Goal: Information Seeking & Learning: Understand process/instructions

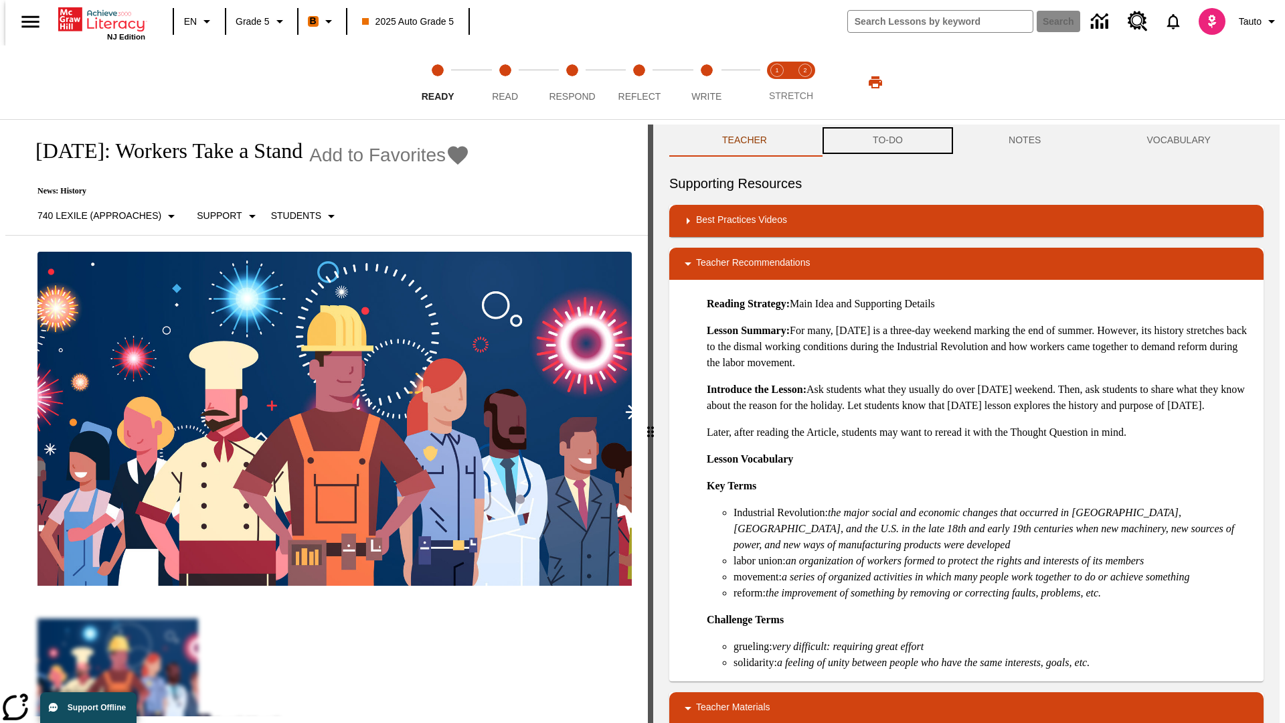
click at [887, 141] on button "TO-DO" at bounding box center [888, 140] width 136 height 32
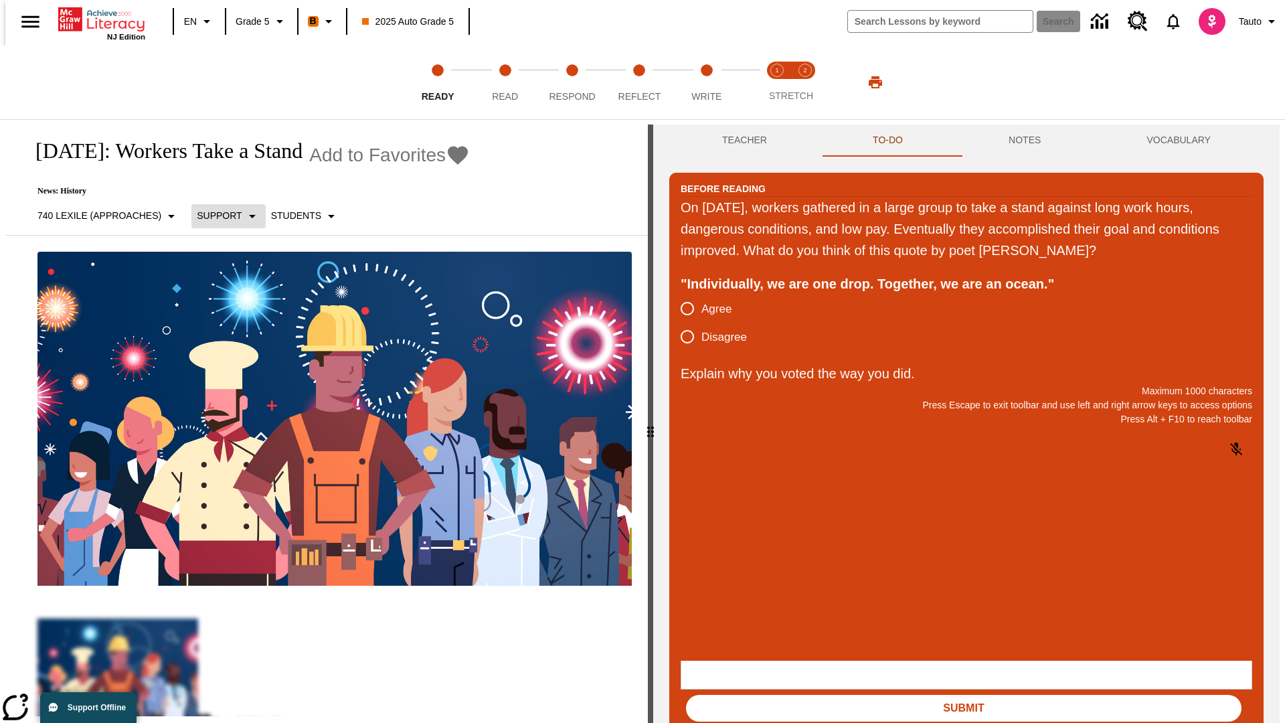
click at [221, 215] on p "Support" at bounding box center [219, 216] width 45 height 14
click at [236, 294] on p "Support" at bounding box center [235, 294] width 79 height 14
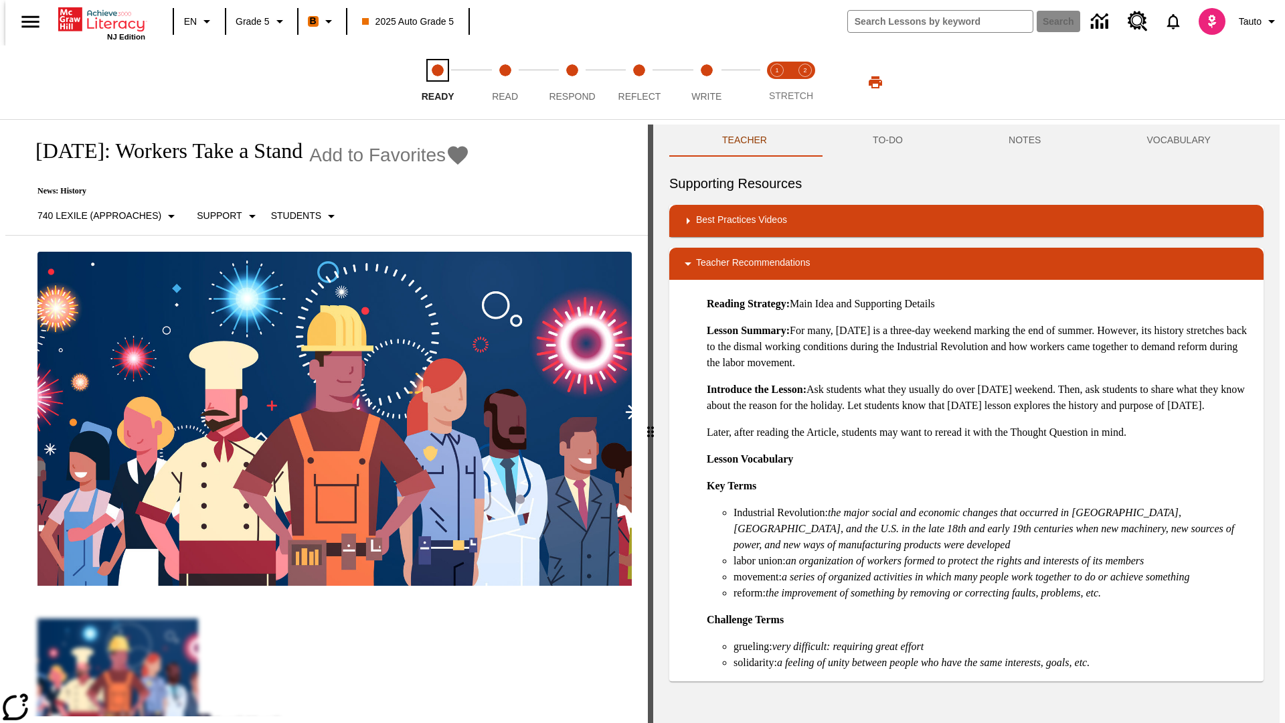
click at [438, 82] on span "Ready" at bounding box center [438, 91] width 33 height 24
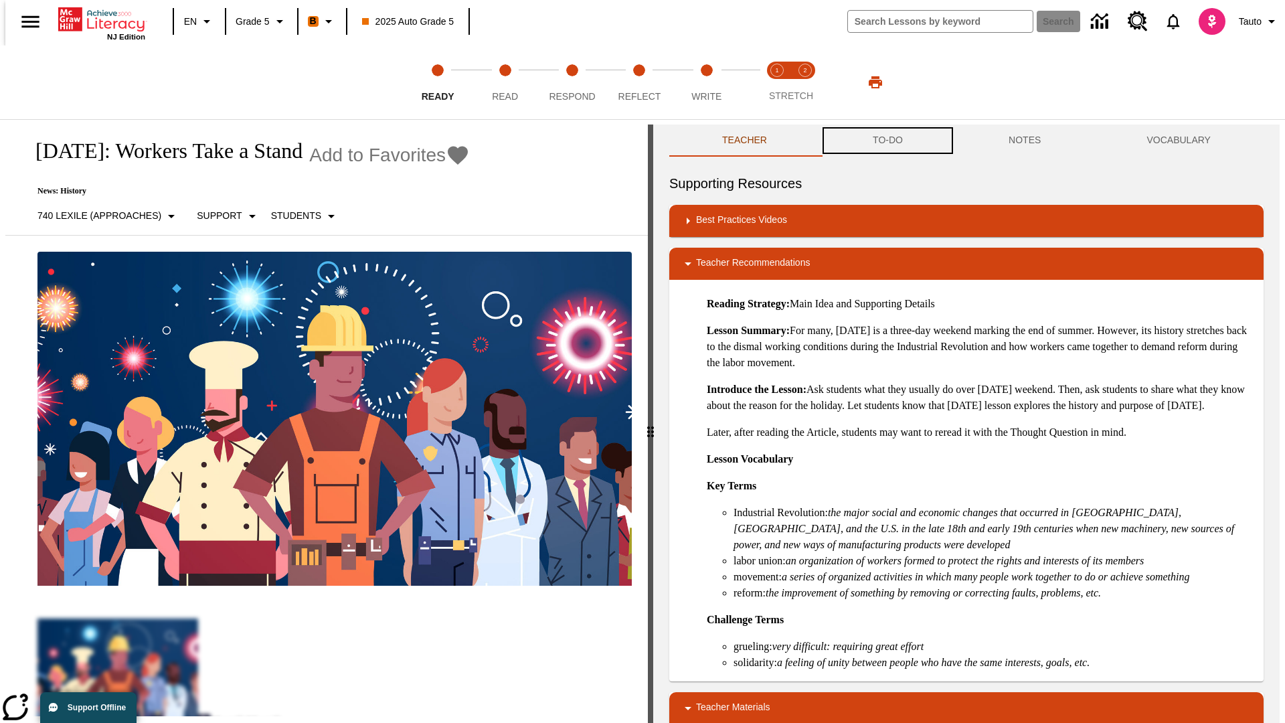
click at [887, 141] on button "TO-DO" at bounding box center [888, 140] width 136 height 32
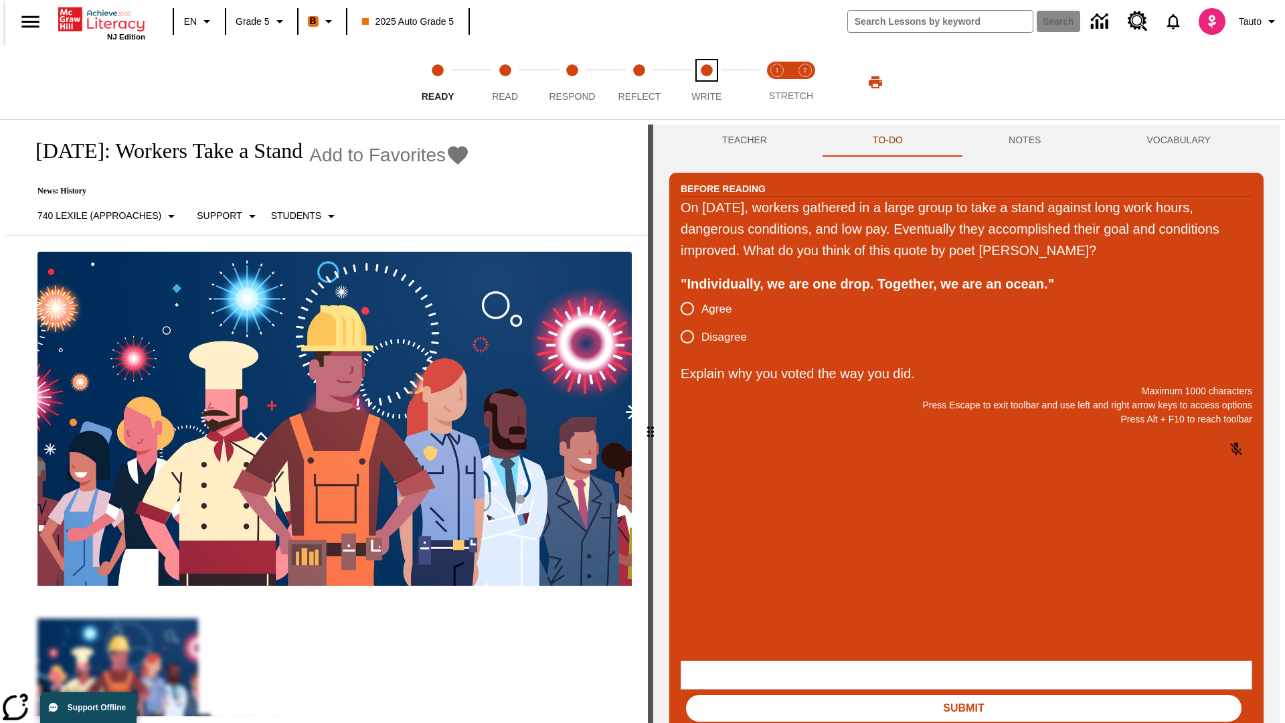
click at [706, 82] on span "Write" at bounding box center [706, 91] width 30 height 24
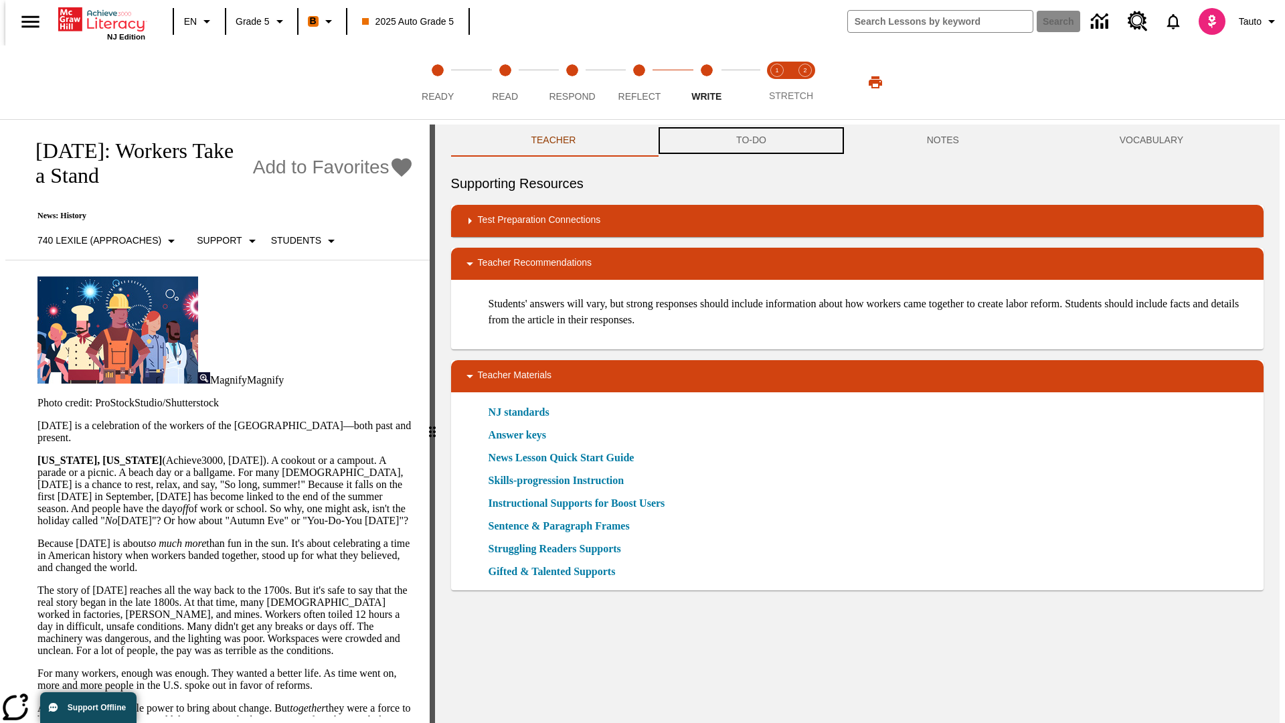
scroll to position [1, 0]
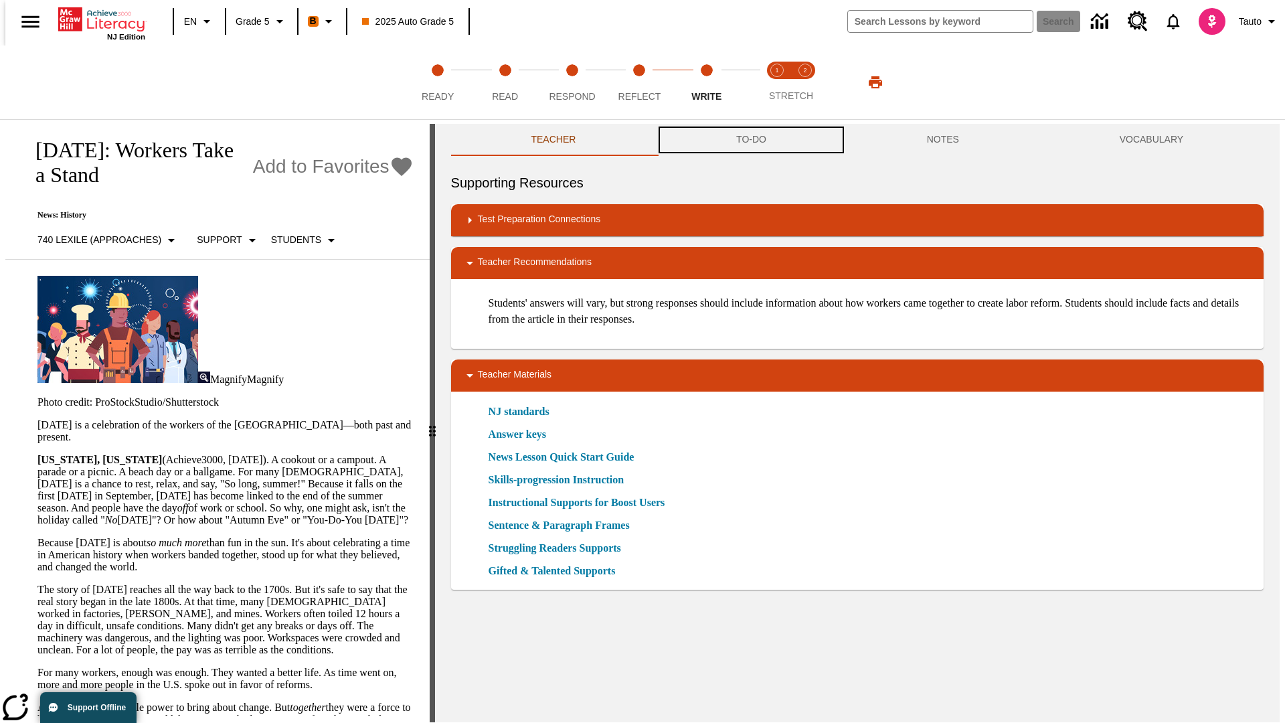
click at [750, 141] on button "TO-DO" at bounding box center [751, 140] width 191 height 32
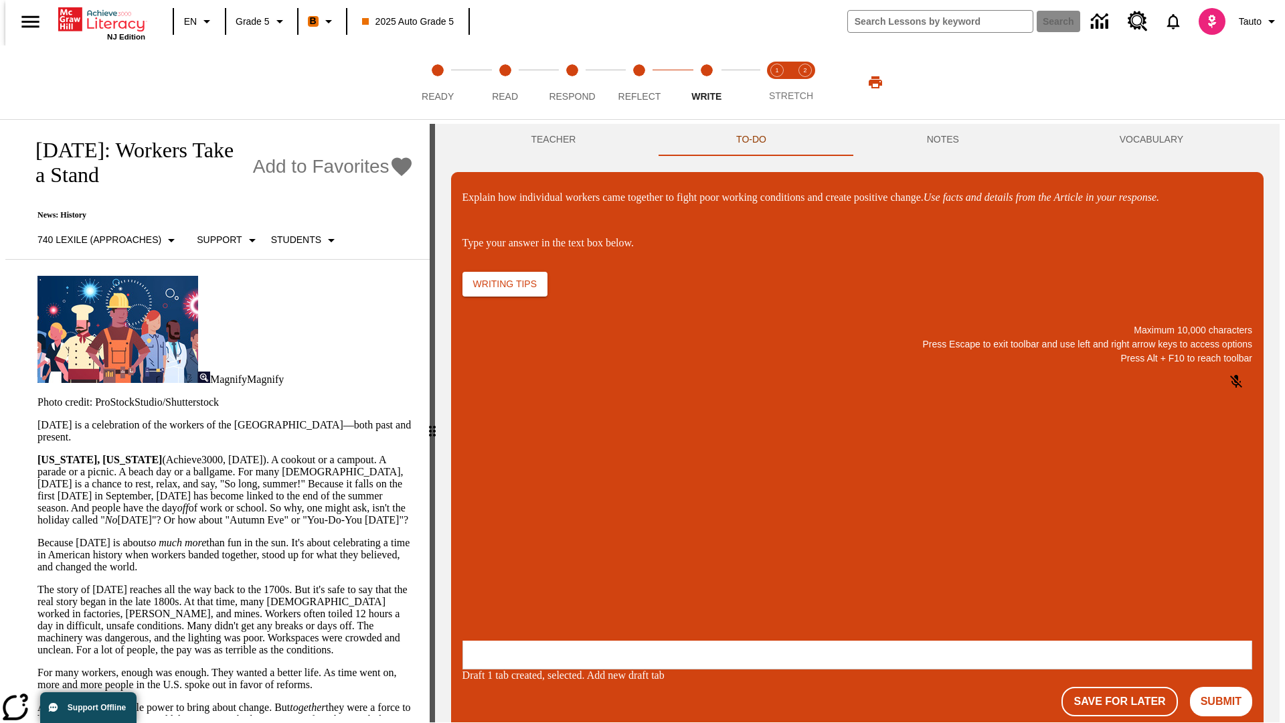
scroll to position [0, 0]
